Goal: Transaction & Acquisition: Purchase product/service

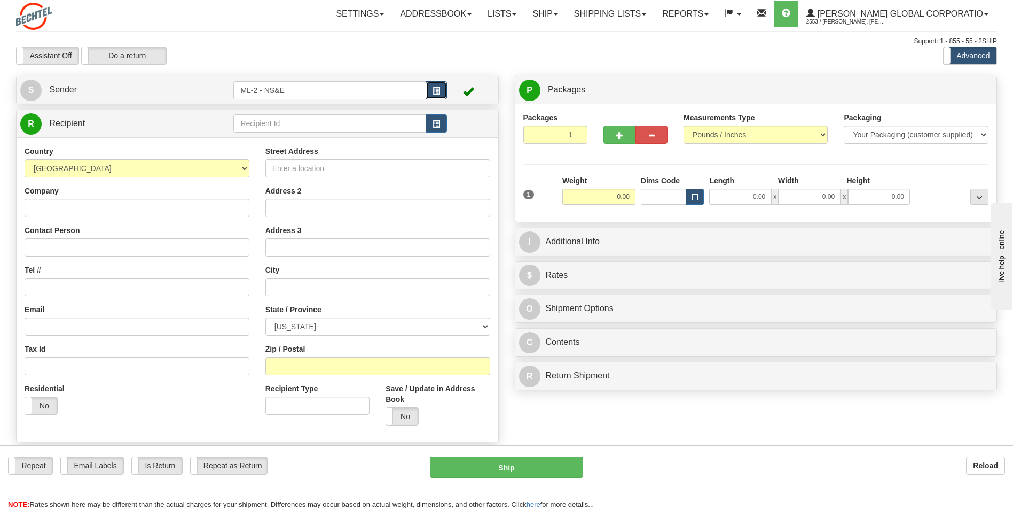
click at [441, 87] on button "button" at bounding box center [436, 90] width 21 height 18
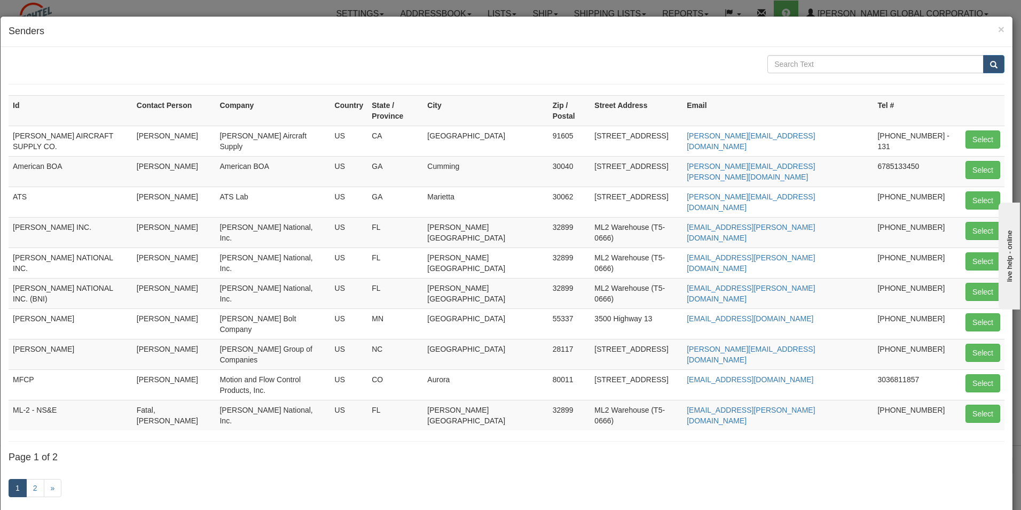
click at [466, 49] on div "Id Contact Person Company Country State / Province City Zip / Postal Street Add…" at bounding box center [507, 282] width 1012 height 471
click at [27, 479] on link "2" at bounding box center [35, 488] width 18 height 18
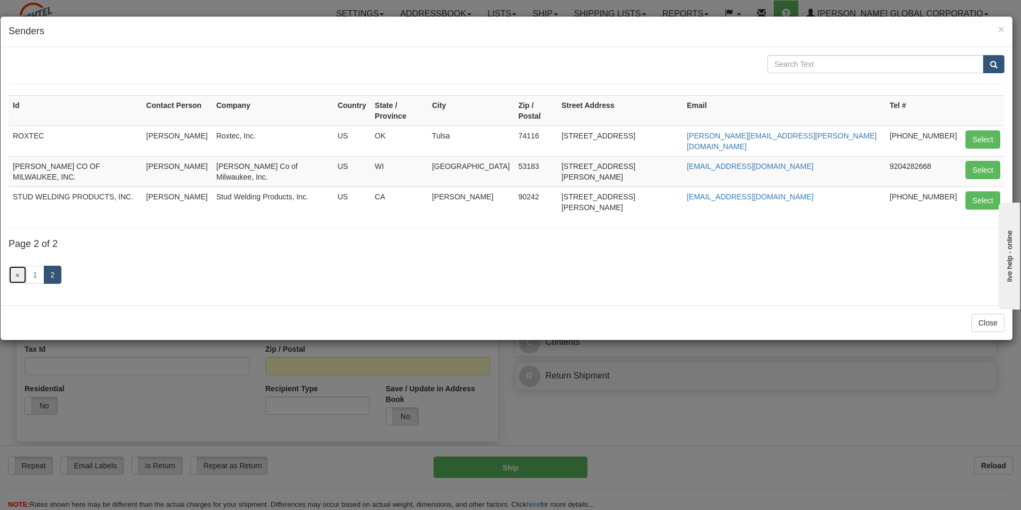
click at [12, 265] on link "«" at bounding box center [18, 274] width 18 height 18
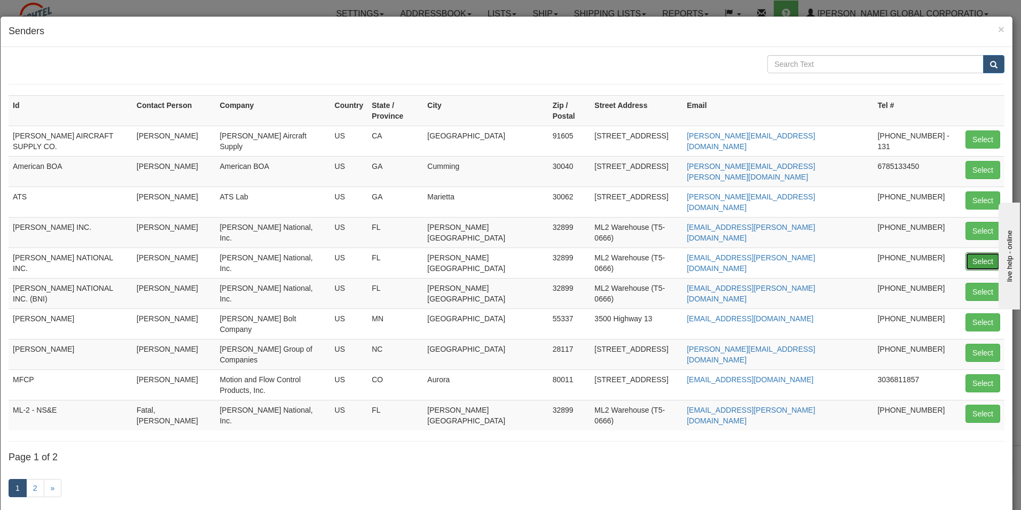
click at [499, 252] on button "Select" at bounding box center [983, 261] width 35 height 18
type input "[PERSON_NAME] NATIONAL INC."
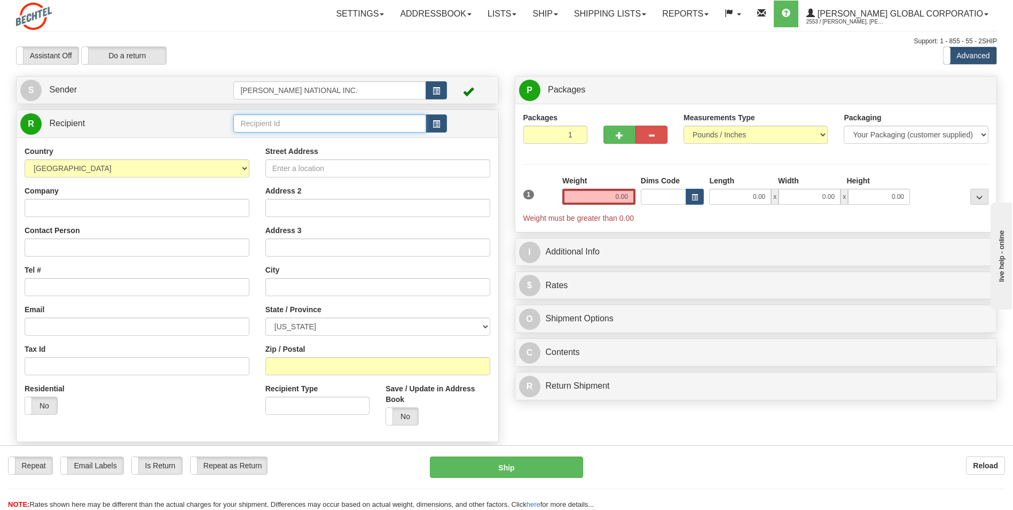
click at [374, 121] on input "text" at bounding box center [329, 123] width 192 height 18
click at [286, 120] on input "text" at bounding box center [329, 123] width 192 height 18
click at [285, 119] on input "text" at bounding box center [329, 123] width 192 height 18
click at [285, 120] on input "text" at bounding box center [329, 123] width 192 height 18
click at [317, 124] on input "text" at bounding box center [329, 123] width 192 height 18
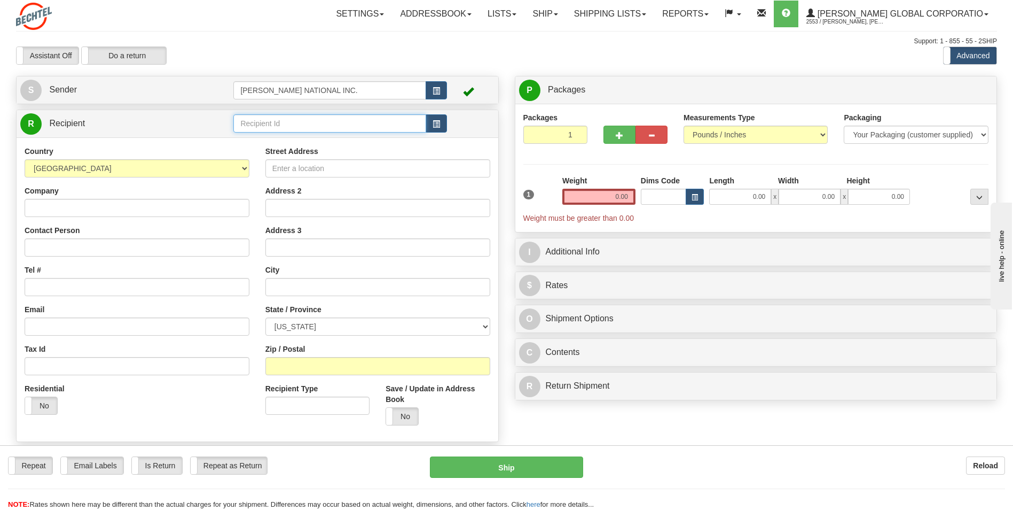
paste input "Interconnect Cable and Technology Company"
type input "Interconnect Cable and Technology Company"
drag, startPoint x: 354, startPoint y: 168, endPoint x: 262, endPoint y: 169, distance: 91.9
click at [353, 168] on div "Country [GEOGRAPHIC_DATA] [GEOGRAPHIC_DATA] [GEOGRAPHIC_DATA] [GEOGRAPHIC_DATA]…" at bounding box center [258, 289] width 482 height 304
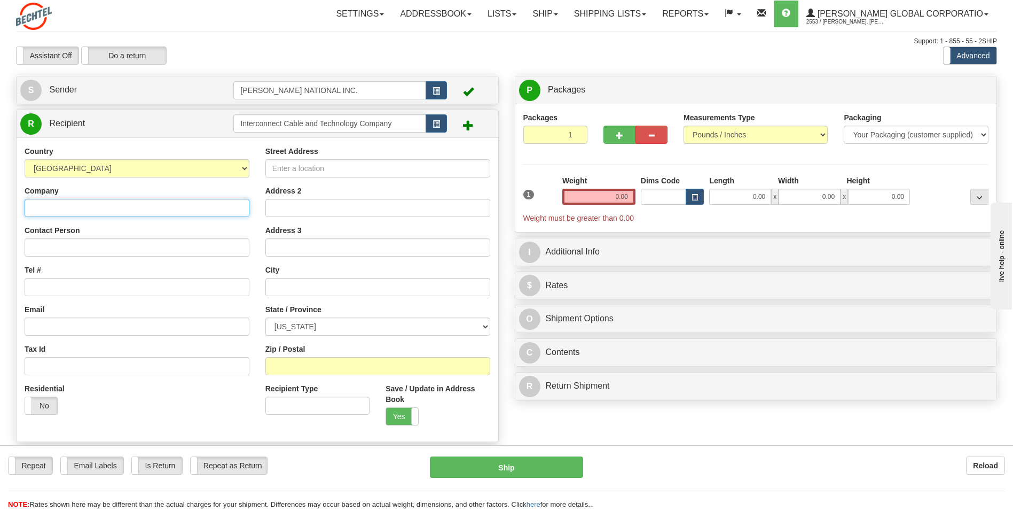
click at [184, 202] on input "Company" at bounding box center [137, 208] width 225 height 18
paste input "Interconnect Cable and Technology Company"
type input "Interconnect Cable and Technology Company"
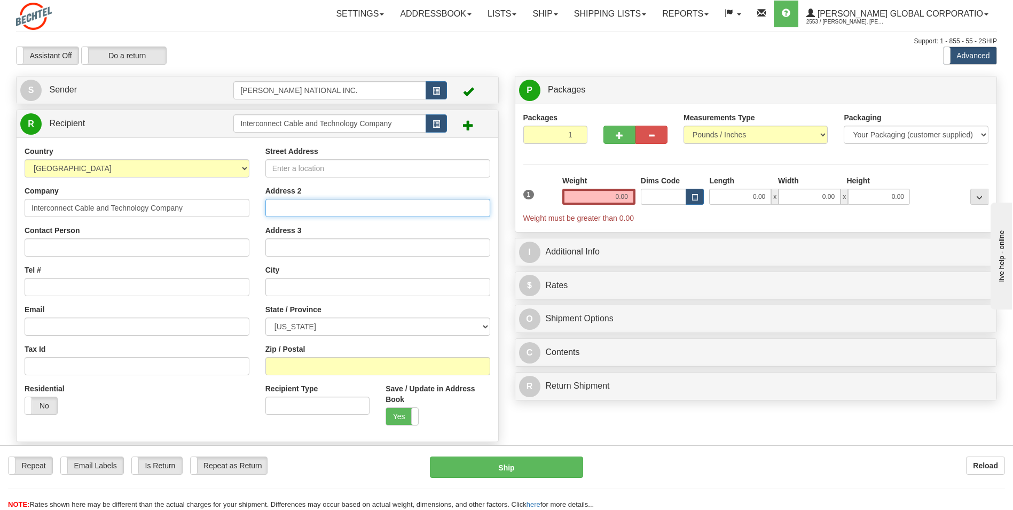
drag, startPoint x: 285, startPoint y: 203, endPoint x: 283, endPoint y: 191, distance: 12.5
click at [285, 203] on input "Address 2" at bounding box center [377, 208] width 225 height 18
click at [280, 173] on input "Street Address" at bounding box center [377, 168] width 225 height 18
paste input "16090 Flight Path Dr"
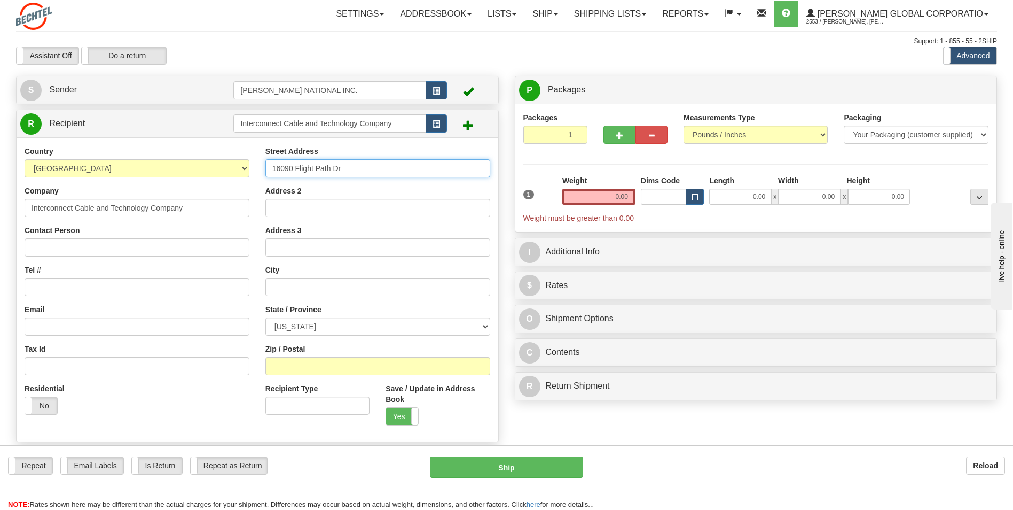
type input "16090 Flight Path Dr"
click at [338, 292] on input "text" at bounding box center [377, 287] width 225 height 18
paste input "[GEOGRAPHIC_DATA]"
type input "[GEOGRAPHIC_DATA]"
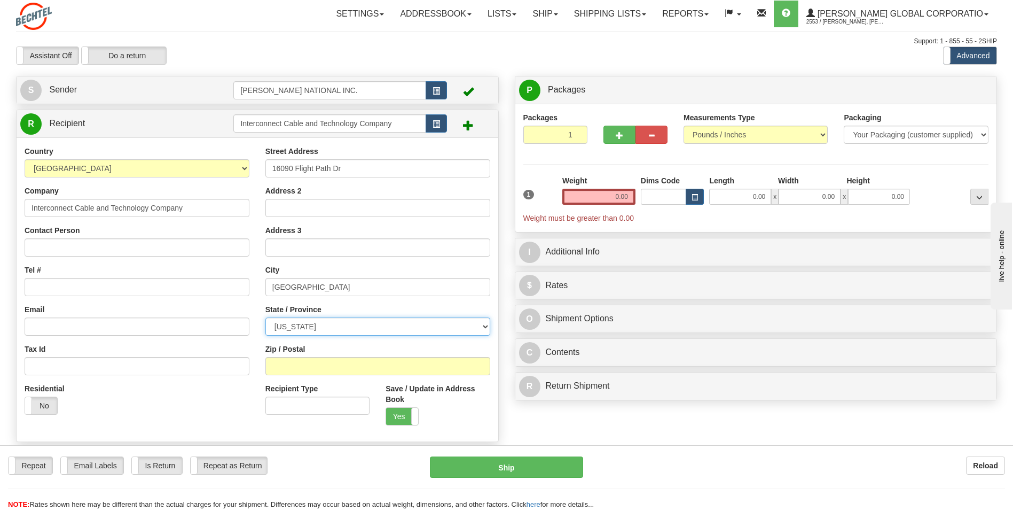
click at [379, 322] on select "[US_STATE] [US_STATE] [US_STATE] [US_STATE] Armed Forces America Armed Forces E…" at bounding box center [377, 326] width 225 height 18
drag, startPoint x: 329, startPoint y: 330, endPoint x: 318, endPoint y: 331, distance: 10.7
click at [329, 330] on select "[US_STATE] [US_STATE] [US_STATE] [US_STATE] Armed Forces America Armed Forces E…" at bounding box center [377, 326] width 225 height 18
select select "FL"
click at [265, 317] on select "[US_STATE] [US_STATE] [US_STATE] [US_STATE] Armed Forces America Armed Forces E…" at bounding box center [377, 326] width 225 height 18
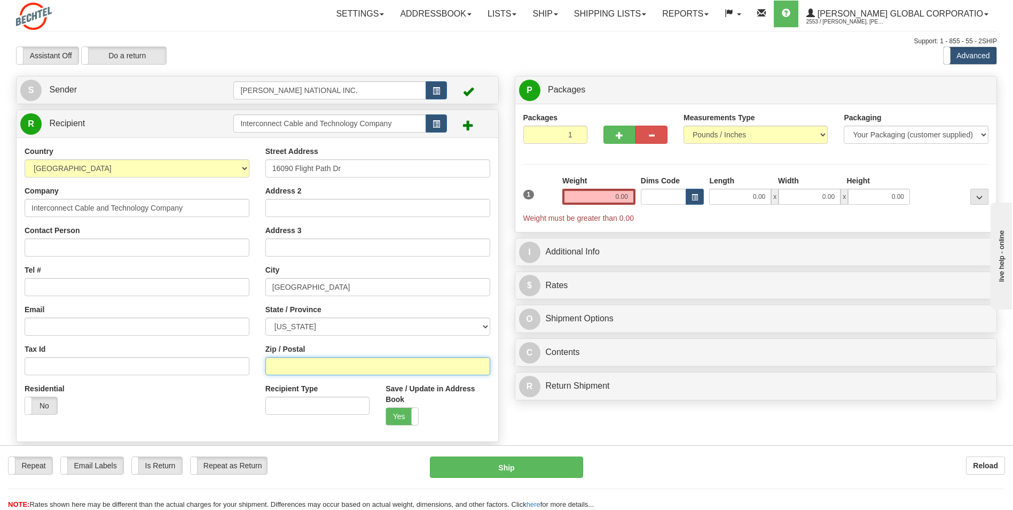
click at [295, 366] on input "Zip / Postal" at bounding box center [377, 366] width 225 height 18
paste input "34604"
type input "34604"
drag, startPoint x: 182, startPoint y: 398, endPoint x: 198, endPoint y: 389, distance: 18.0
click at [182, 398] on div "Residential Yes No" at bounding box center [137, 403] width 241 height 40
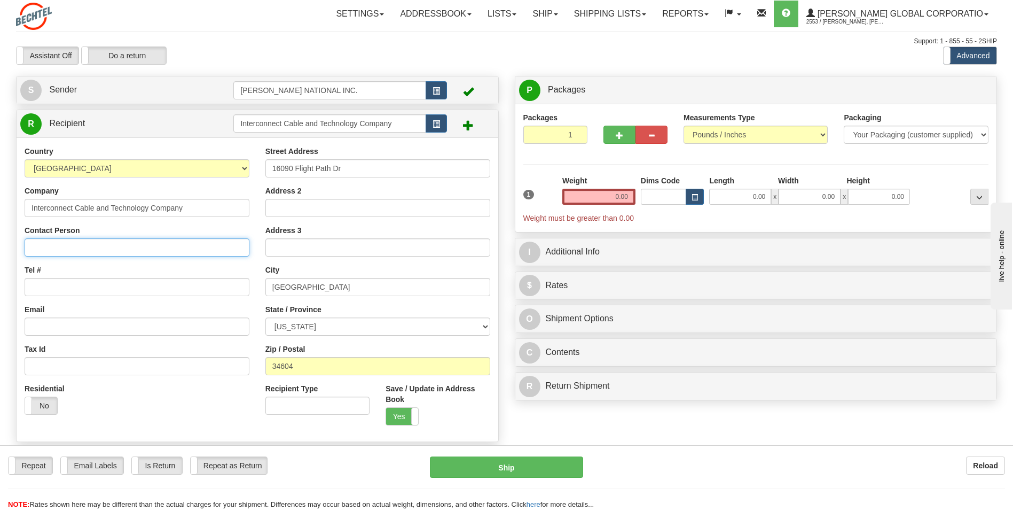
click at [103, 246] on input "Contact Person" at bounding box center [137, 247] width 225 height 18
paste input "[PERSON_NAME]"
type input "[PERSON_NAME]"
drag, startPoint x: 179, startPoint y: 420, endPoint x: 184, endPoint y: 418, distance: 5.6
click at [183, 419] on div "Residential Yes No" at bounding box center [137, 403] width 241 height 40
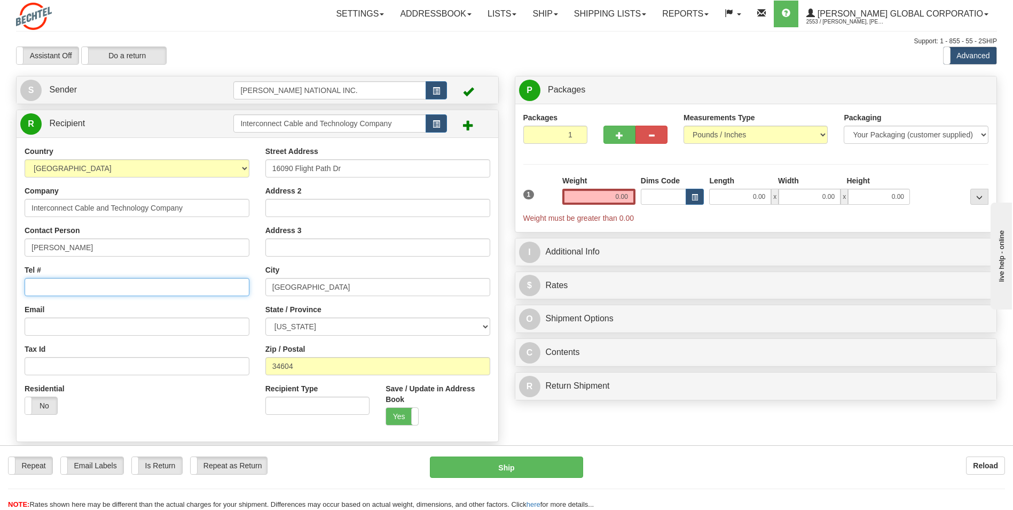
click at [89, 292] on input "Tel #" at bounding box center [137, 287] width 225 height 18
paste input "[PHONE_NUMBER]"
type input "[PHONE_NUMBER]"
click at [224, 389] on div "Residential Yes No" at bounding box center [137, 403] width 241 height 40
click at [499, 209] on div "1 Weight 0.00 Dims Code 0.00" at bounding box center [756, 199] width 471 height 48
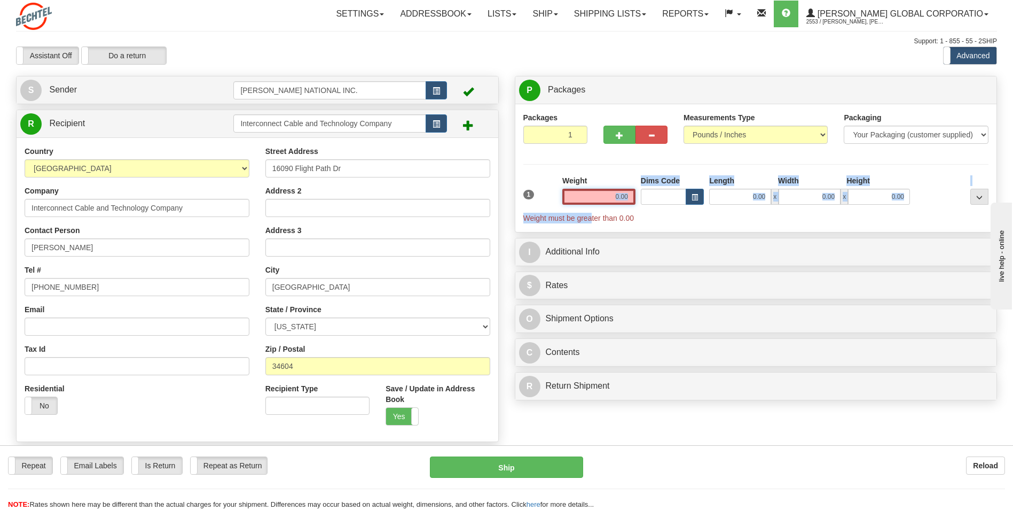
drag, startPoint x: 591, startPoint y: 209, endPoint x: 591, endPoint y: 199, distance: 10.1
click at [499, 199] on input "0.00" at bounding box center [598, 197] width 73 height 16
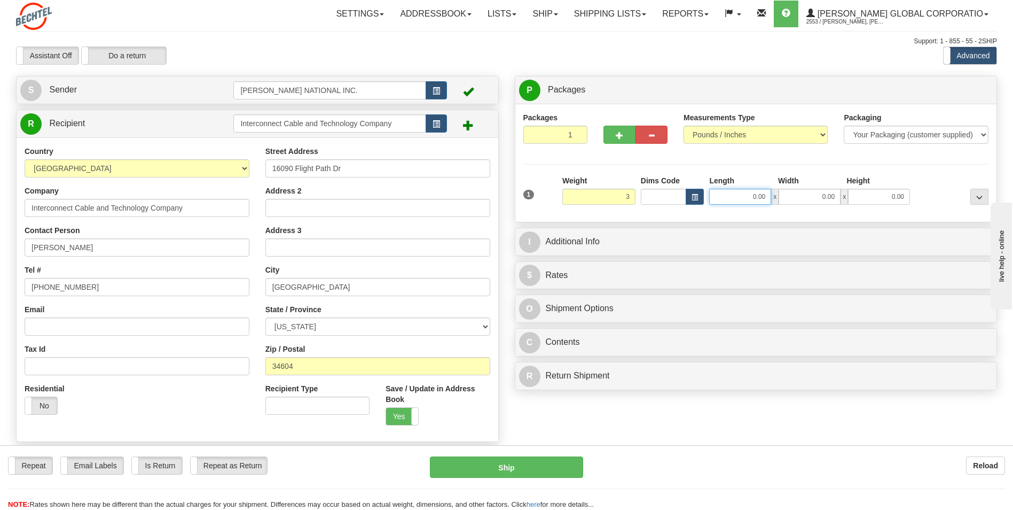
type input "3.00"
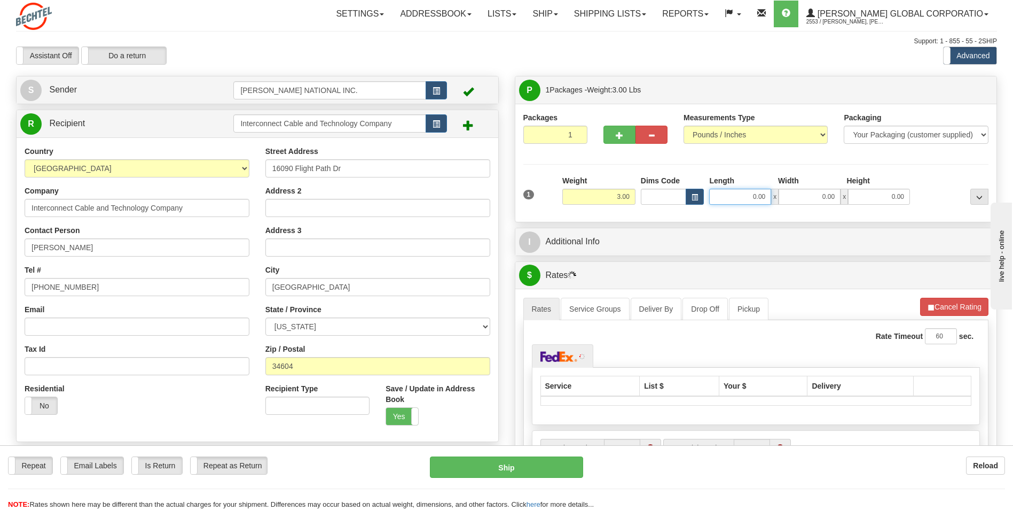
click at [499, 193] on input "0.00" at bounding box center [740, 197] width 62 height 16
type input "7.00"
click at [499, 198] on input "0.00" at bounding box center [810, 197] width 62 height 16
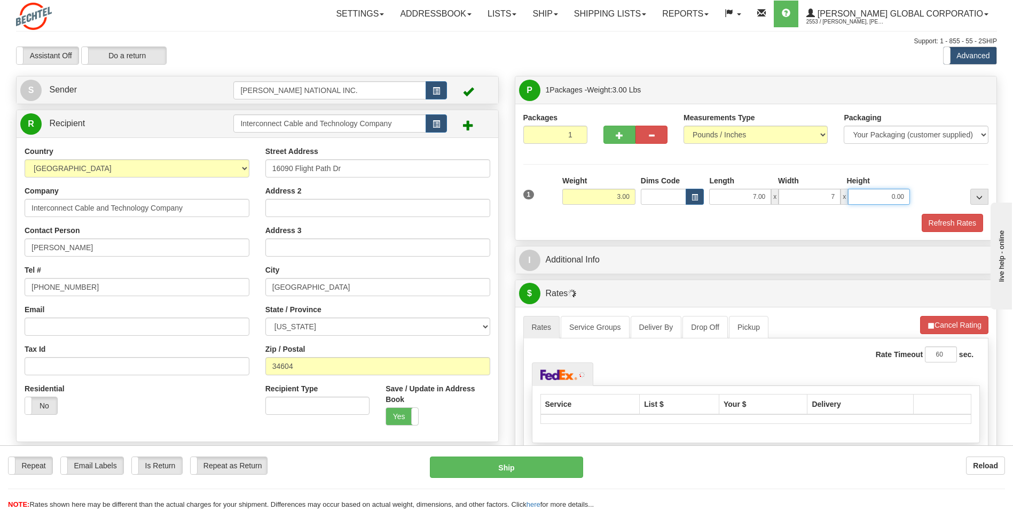
type input "7.00"
click at [499, 201] on input "0.00" at bounding box center [879, 197] width 62 height 16
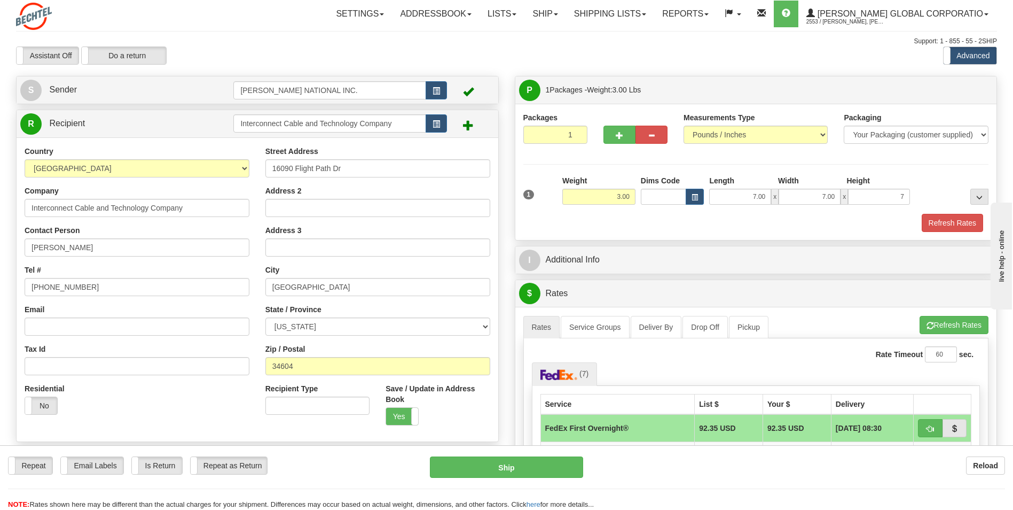
type input "7.00"
click at [499, 163] on div "Packages 1 1 Measurements Type" at bounding box center [756, 172] width 466 height 120
click at [499, 246] on div "I Additional Info" at bounding box center [756, 259] width 482 height 27
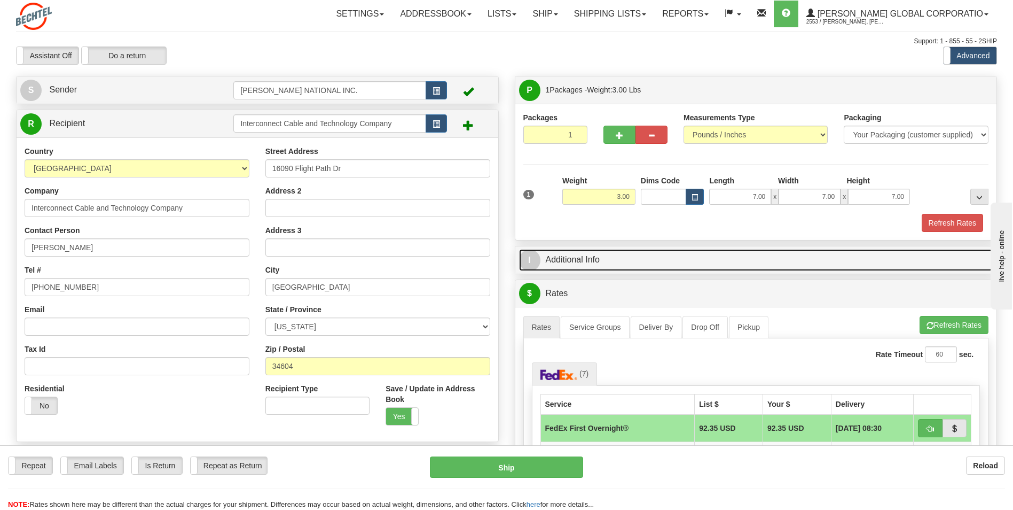
click at [499, 260] on link "I Additional Info" at bounding box center [756, 260] width 474 height 22
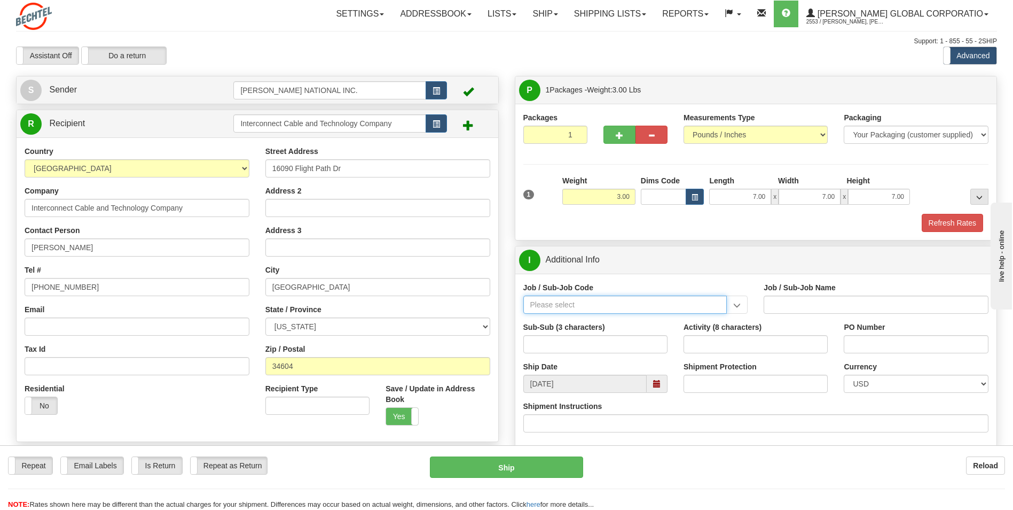
click at [499, 300] on input "Job / Sub-Job Code" at bounding box center [625, 304] width 204 height 18
click at [499, 310] on input "Job / Sub-Job Code" at bounding box center [625, 304] width 204 height 18
click at [499, 323] on div "26046-31P" at bounding box center [622, 321] width 193 height 12
type input "26046-31P"
type input "MOBILE LAUNCHER 2 - GENERAL REQUIREMENT / PROCURE"
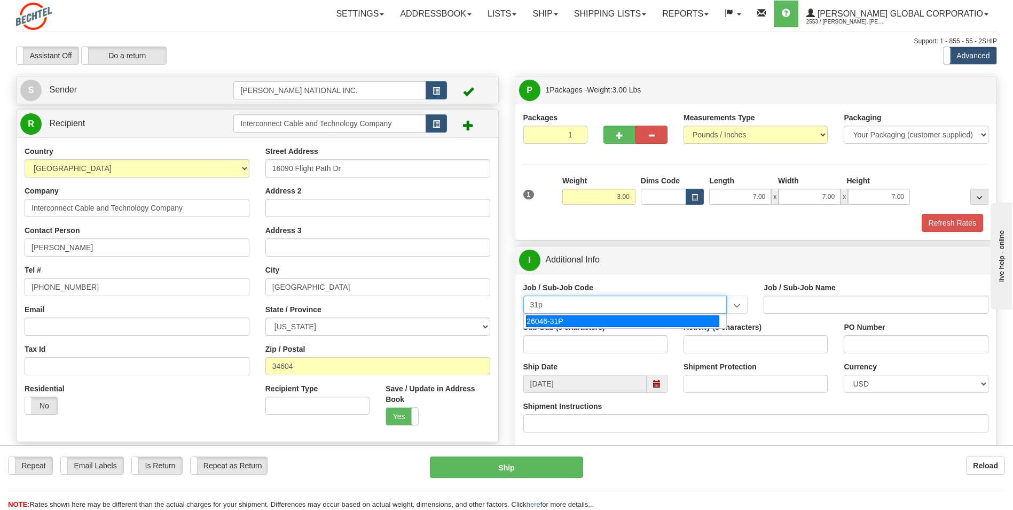
type input "26046-31P"
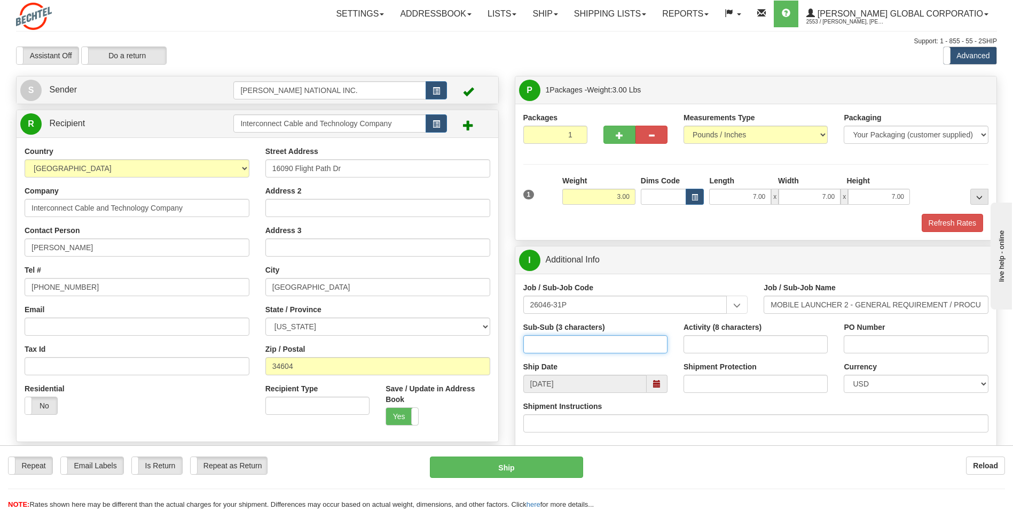
click at [499, 340] on input "Sub-Sub (3 characters)" at bounding box center [595, 344] width 144 height 18
type input "ML2"
click at [499, 340] on input "Activity (8 characters)" at bounding box center [756, 344] width 144 height 18
type input "00000085"
click at [499, 346] on input "PO Number" at bounding box center [916, 344] width 144 height 18
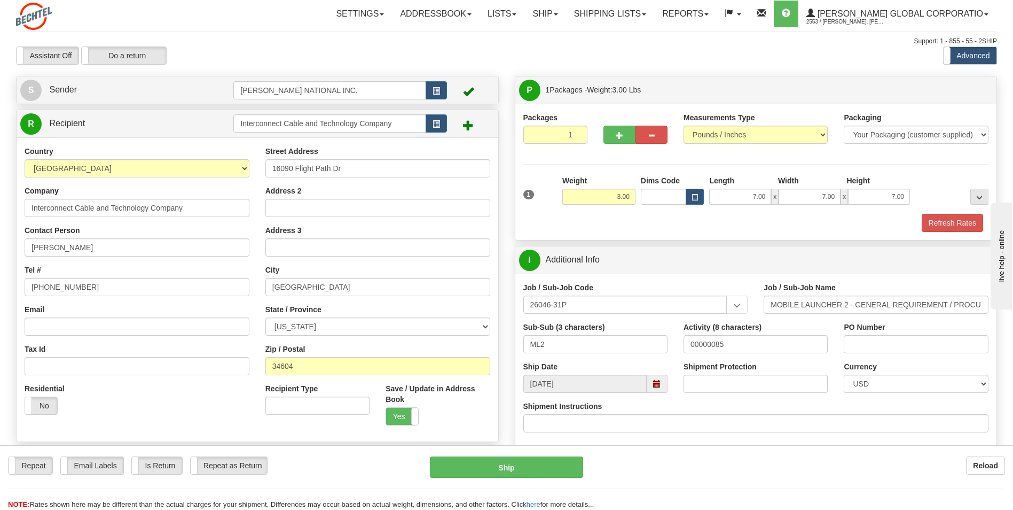
click at [499, 320] on div "Job / Sub-Job Name MOBILE LAUNCHER 2 - GENERAL REQUIREMENT / PROCURE" at bounding box center [876, 302] width 241 height 40
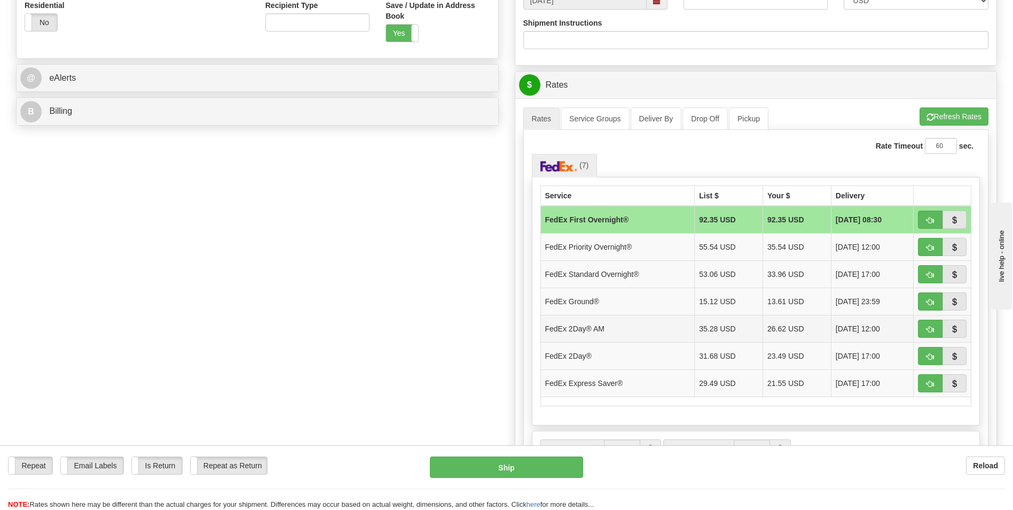
scroll to position [427, 0]
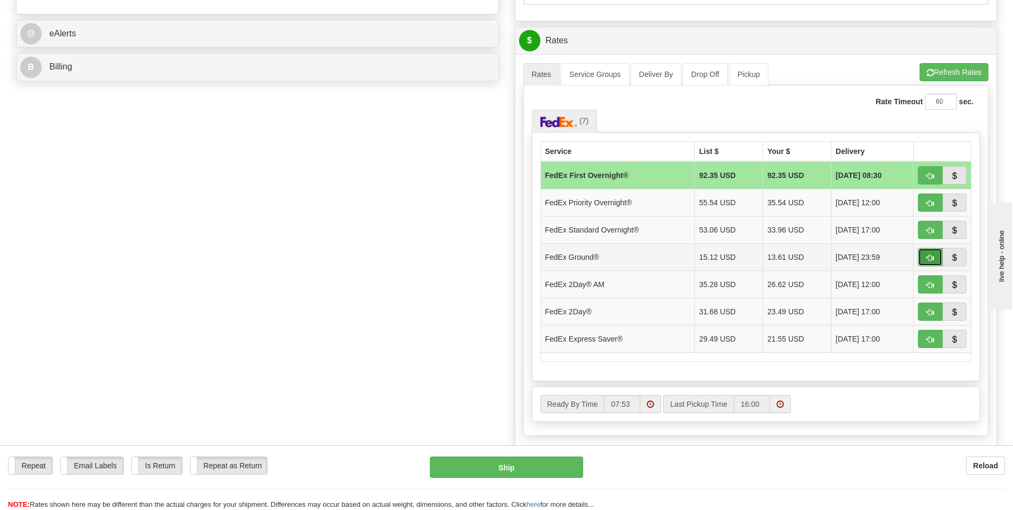
click at [499, 258] on button "button" at bounding box center [930, 257] width 25 height 18
type input "92"
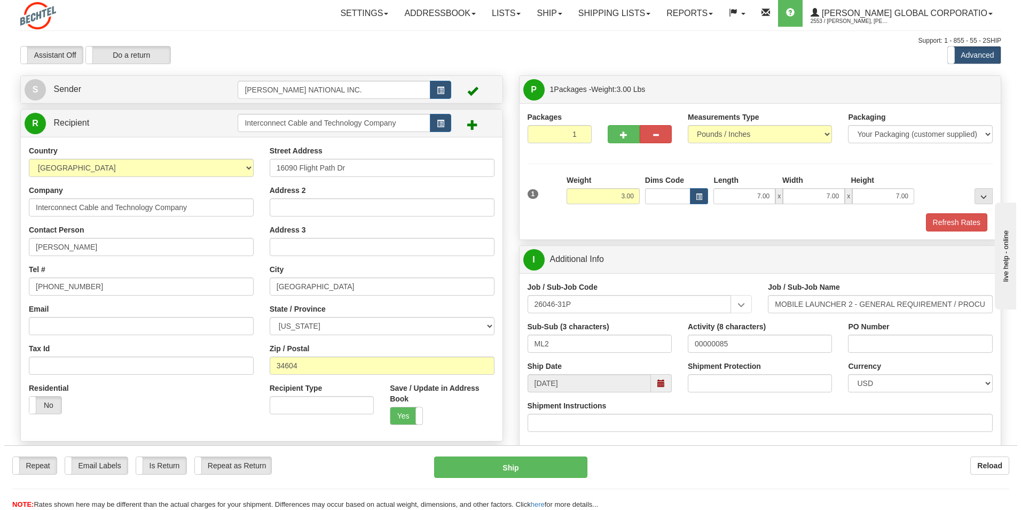
scroll to position [0, 0]
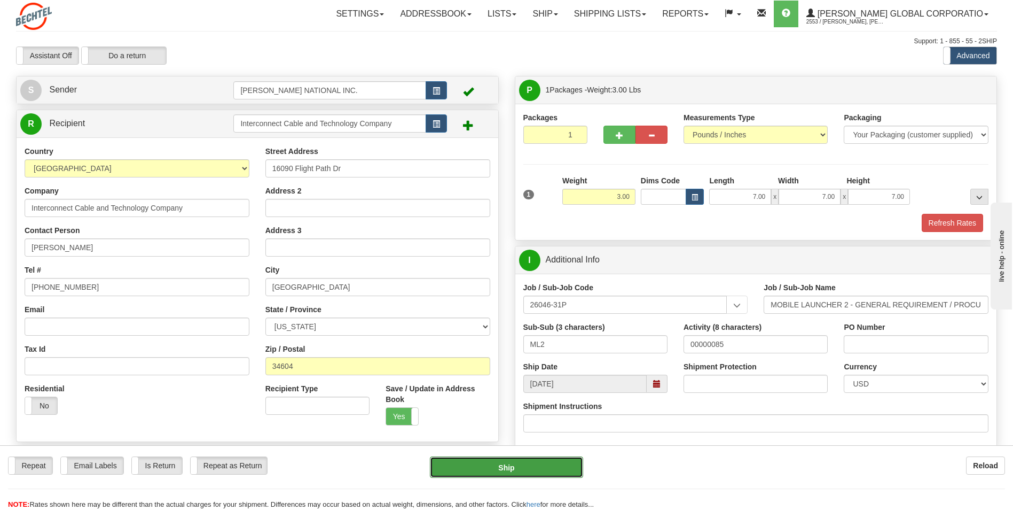
click at [499, 468] on button "Ship" at bounding box center [506, 466] width 153 height 21
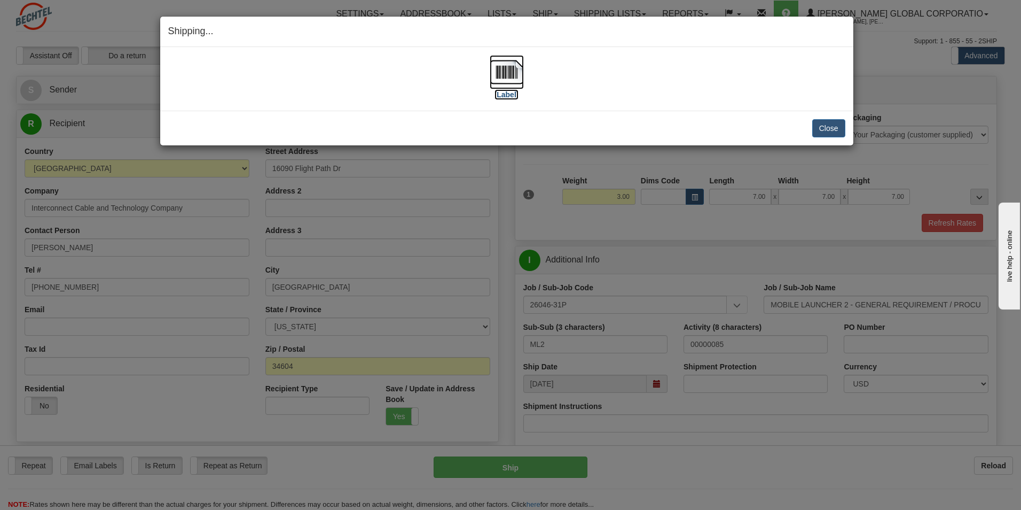
click at [499, 68] on img at bounding box center [507, 72] width 34 height 34
